Goal: Navigation & Orientation: Find specific page/section

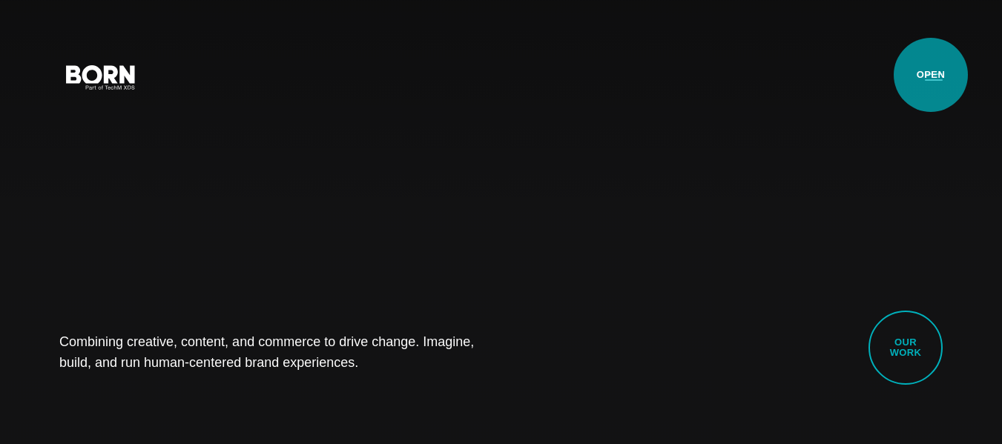
click at [930, 75] on button "Primary Menu" at bounding box center [934, 76] width 36 height 31
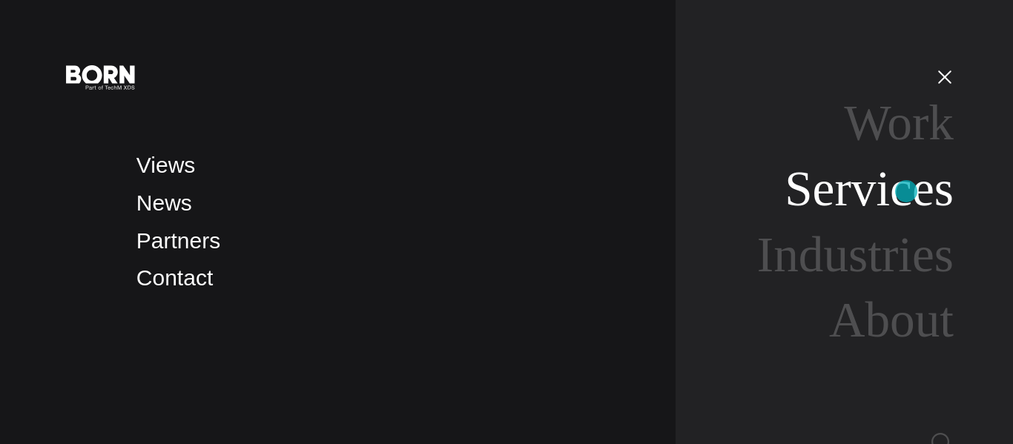
click at [906, 191] on link "Services" at bounding box center [868, 189] width 169 height 56
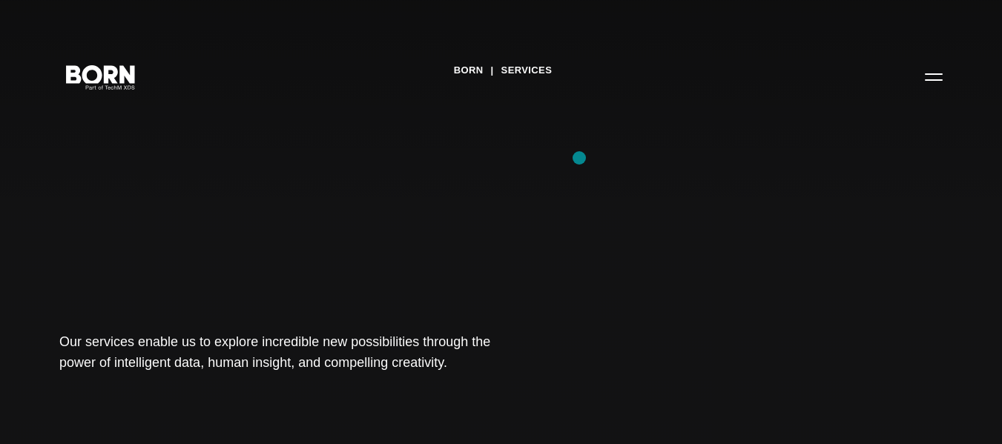
click at [579, 158] on div "BORN Services Our services enable us to explore incredible new possibilities th…" at bounding box center [501, 222] width 1002 height 444
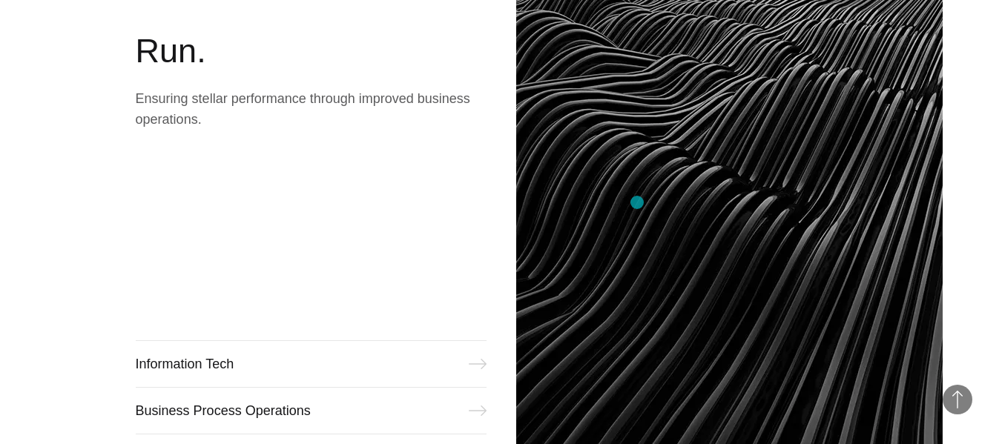
scroll to position [1928, 0]
